Goal: Complete application form

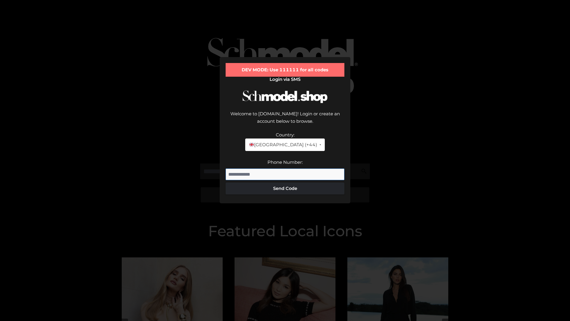
click at [285, 168] on input "Phone Number:" at bounding box center [285, 174] width 119 height 12
type input "**********"
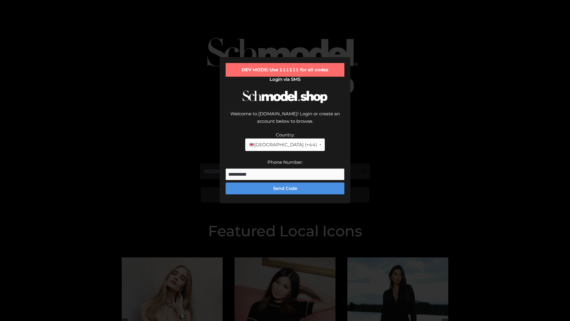
click at [285, 182] on button "Send Code" at bounding box center [285, 188] width 119 height 12
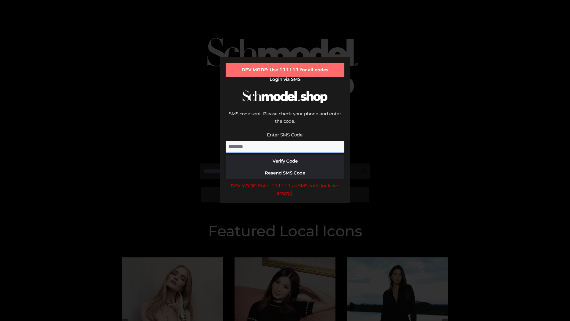
click at [285, 141] on input "Enter SMS Code:" at bounding box center [285, 147] width 119 height 12
type input "******"
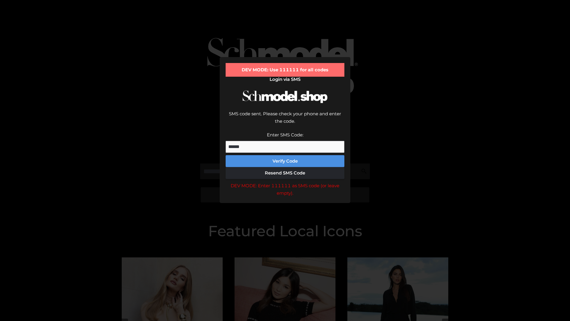
click at [285, 155] on button "Verify Code" at bounding box center [285, 161] width 119 height 12
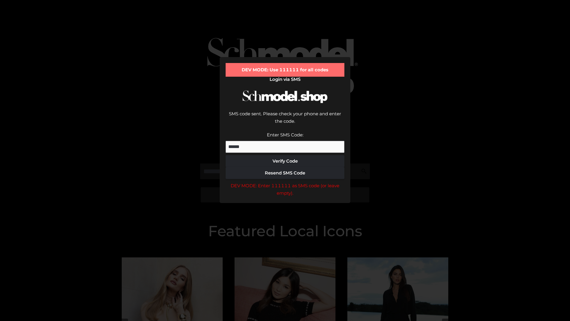
click at [285, 182] on div "DEV MODE: Enter 111111 as SMS code (or leave empty)." at bounding box center [285, 189] width 119 height 15
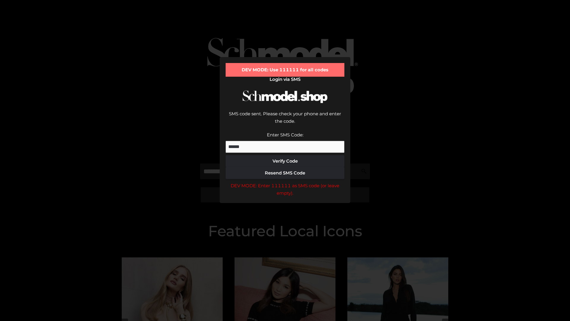
click at [285, 182] on div "DEV MODE: Enter 111111 as SMS code (or leave empty)." at bounding box center [285, 189] width 119 height 15
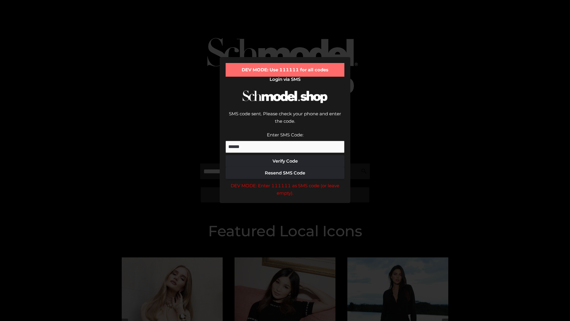
click at [285, 182] on div "DEV MODE: Enter 111111 as SMS code (or leave empty)." at bounding box center [285, 189] width 119 height 15
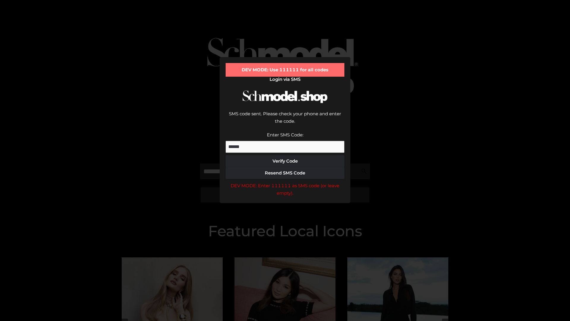
click at [285, 182] on div "DEV MODE: Enter 111111 as SMS code (or leave empty)." at bounding box center [285, 189] width 119 height 15
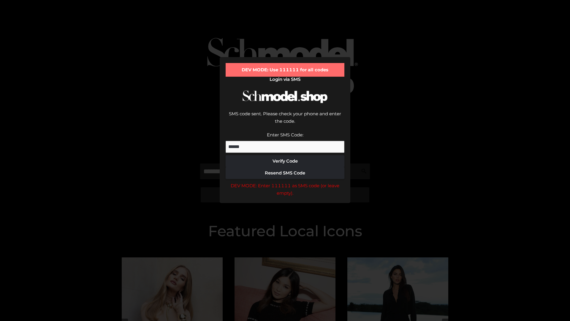
click at [285, 182] on div "DEV MODE: Enter 111111 as SMS code (or leave empty)." at bounding box center [285, 189] width 119 height 15
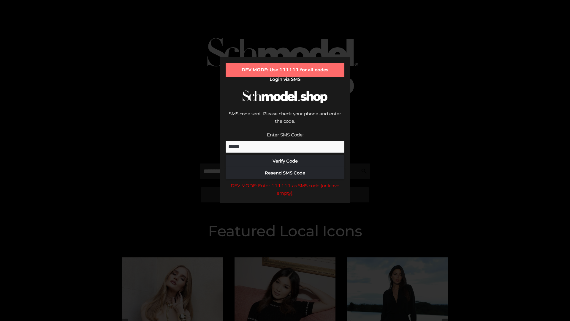
click at [285, 182] on div "DEV MODE: Enter 111111 as SMS code (or leave empty)." at bounding box center [285, 189] width 119 height 15
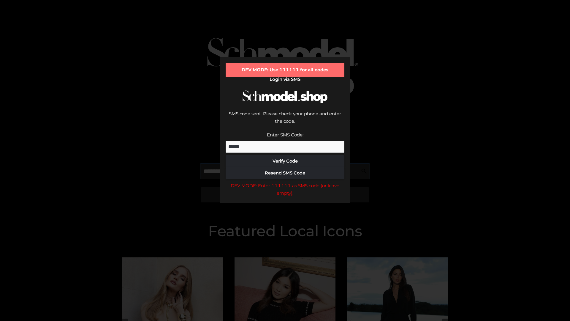
scroll to position [0, 31]
click at [285, 182] on div "DEV MODE: Enter 111111 as SMS code (or leave empty)." at bounding box center [285, 189] width 119 height 15
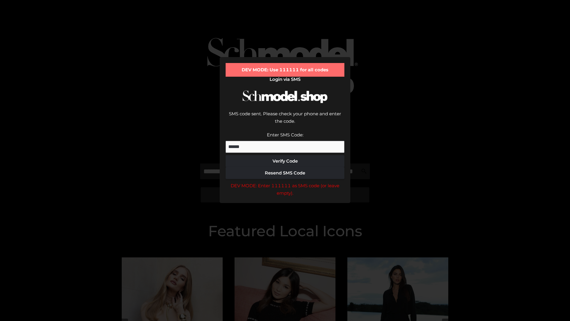
click at [285, 182] on div "DEV MODE: Enter 111111 as SMS code (or leave empty)." at bounding box center [285, 189] width 119 height 15
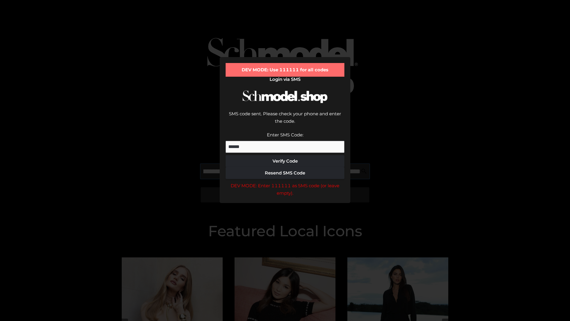
scroll to position [0, 65]
click at [285, 182] on div "DEV MODE: Enter 111111 as SMS code (or leave empty)." at bounding box center [285, 189] width 119 height 15
type input "**********"
